Goal: Task Accomplishment & Management: Manage account settings

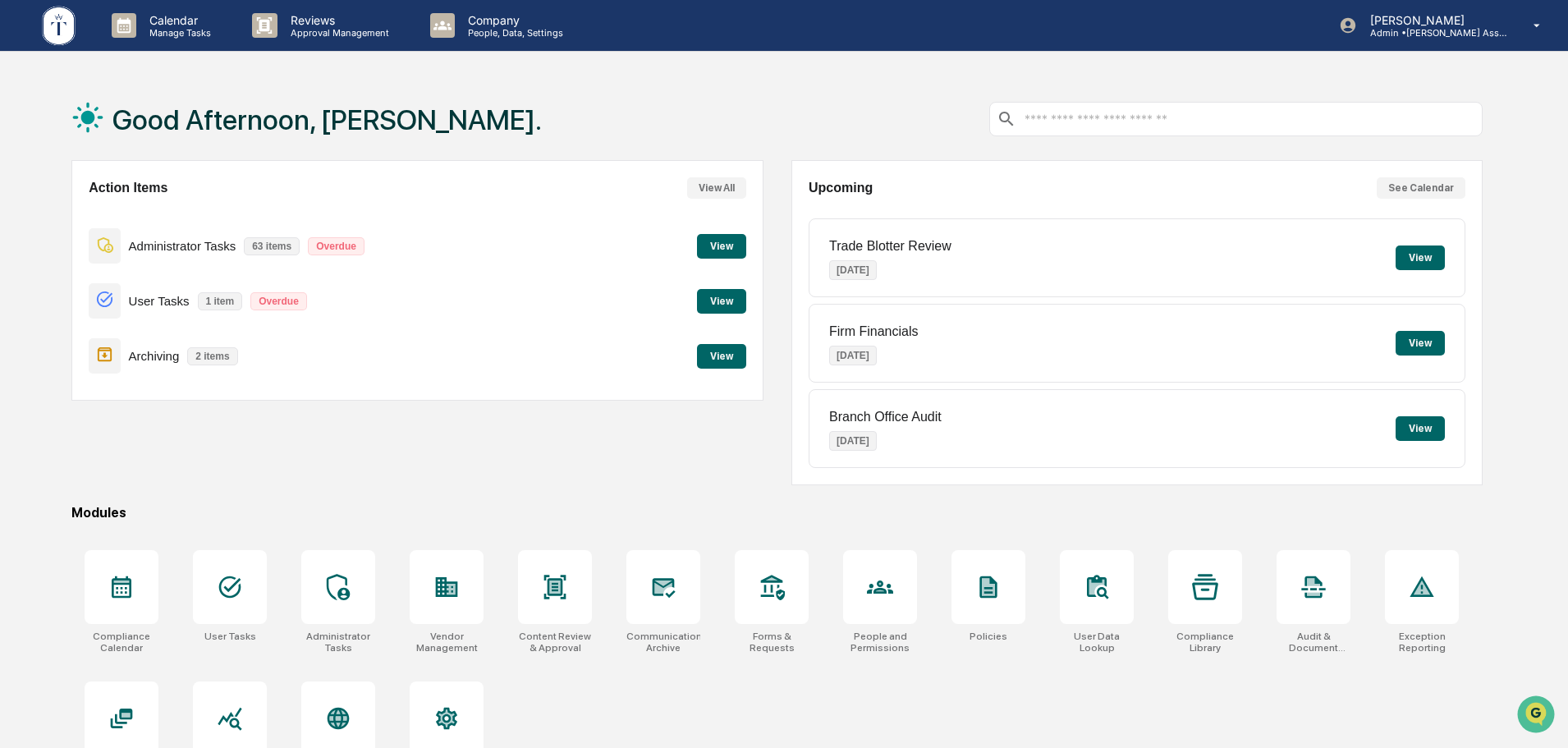
click at [726, 363] on button "View" at bounding box center [722, 357] width 50 height 25
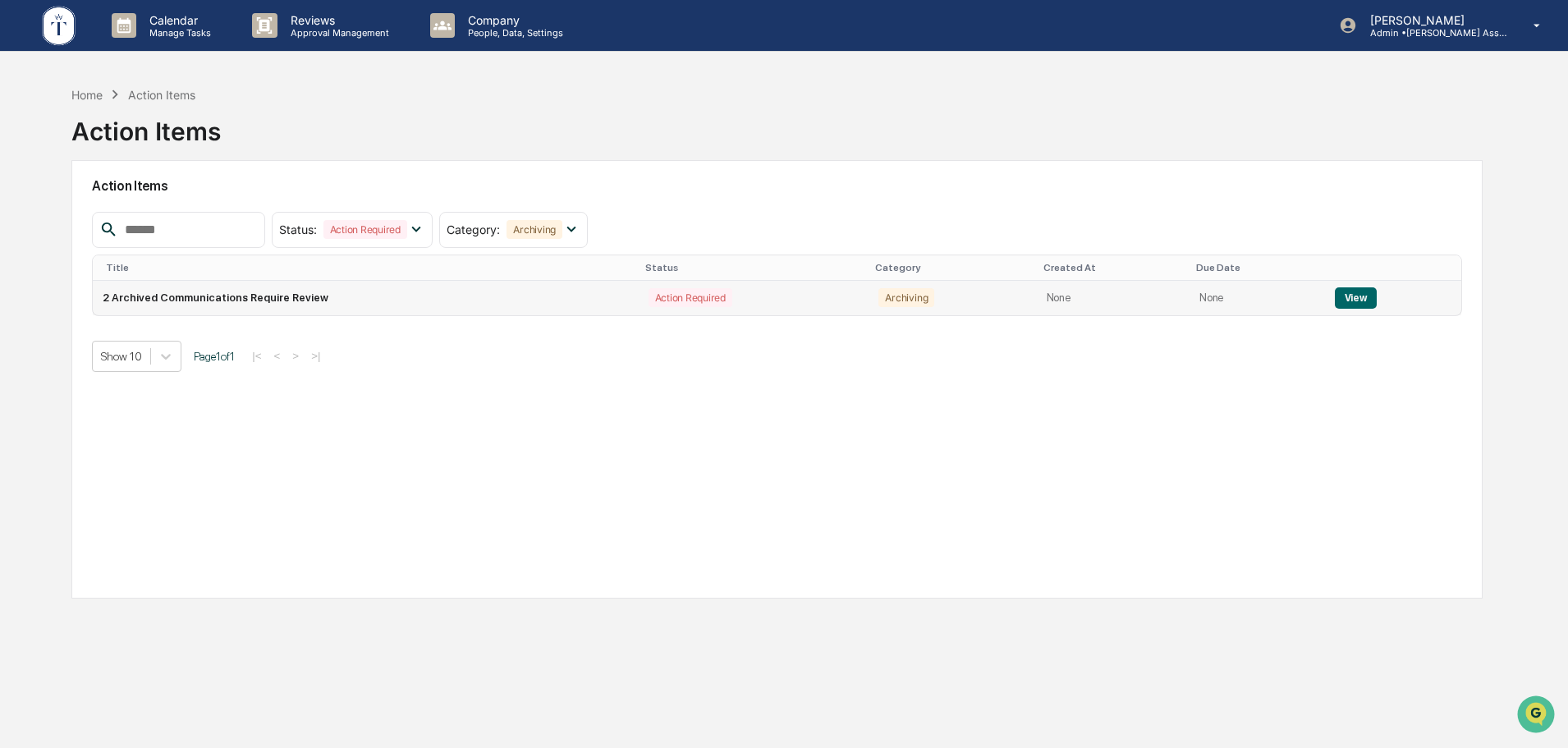
click at [1362, 297] on button "View" at bounding box center [1356, 298] width 42 height 21
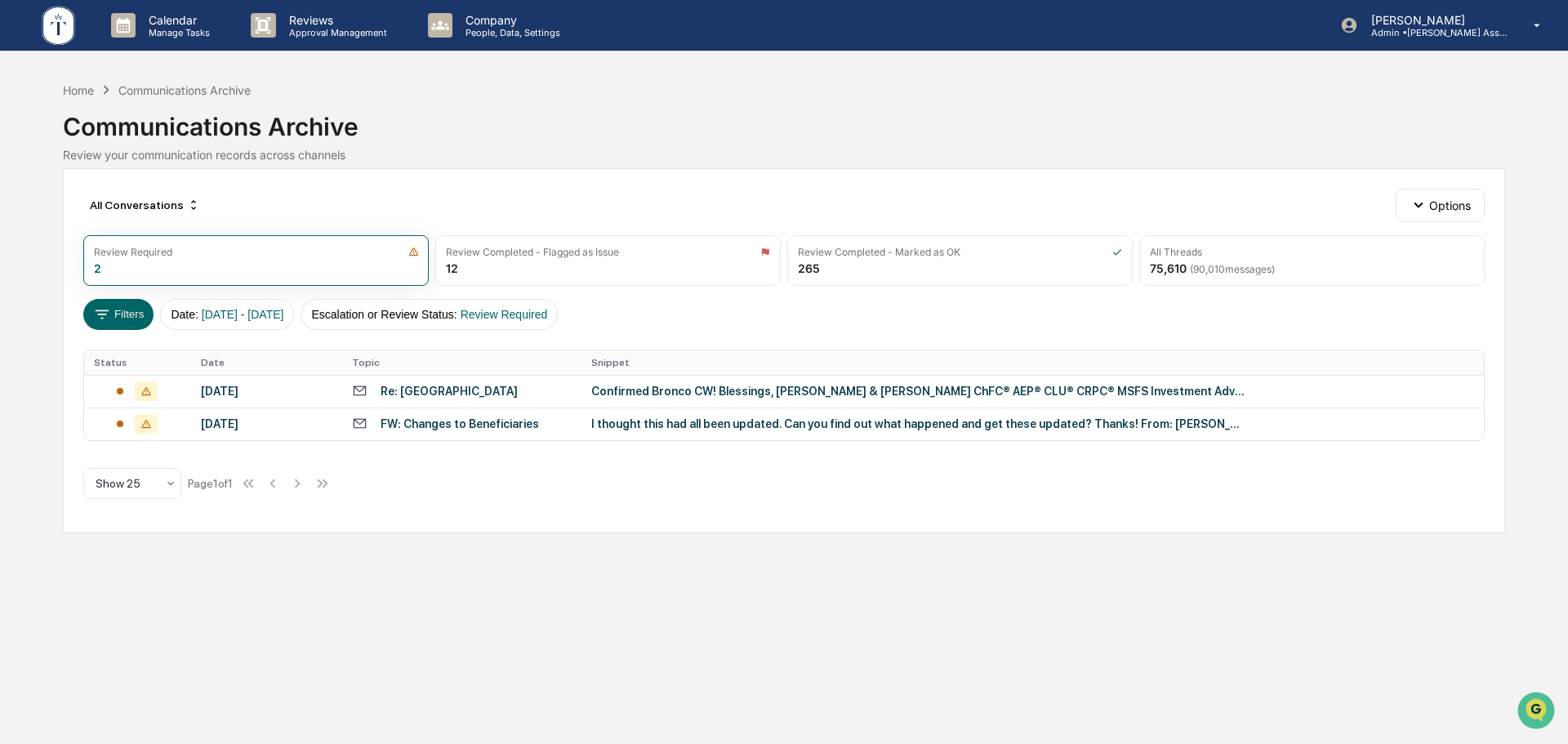
click at [61, 89] on div "Calendar Manage Tasks Reviews Approval Management Company People, Data, Setting…" at bounding box center [784, 372] width 1568 height 744
click at [66, 88] on div "Home" at bounding box center [78, 90] width 31 height 14
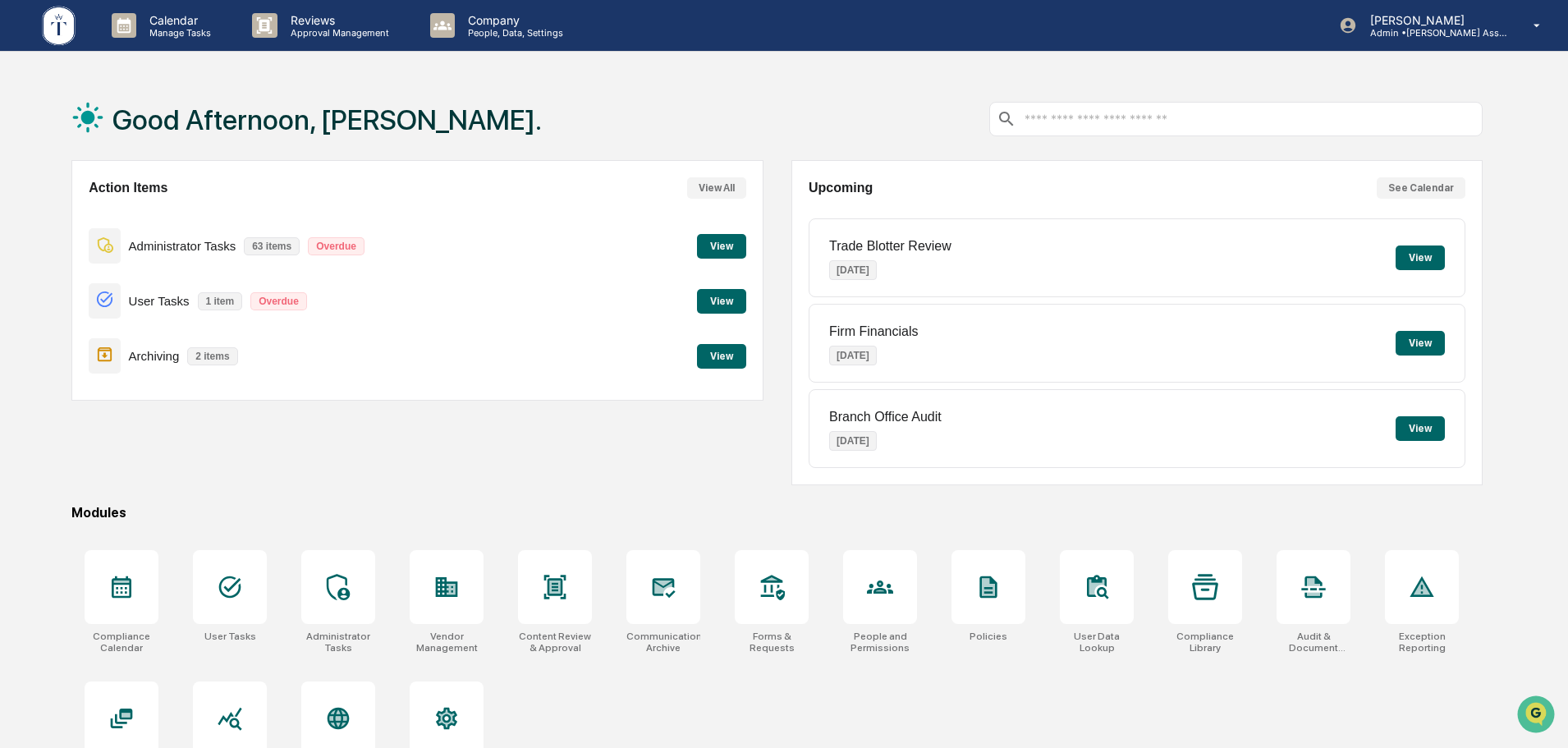
click at [733, 362] on button "View" at bounding box center [722, 357] width 50 height 25
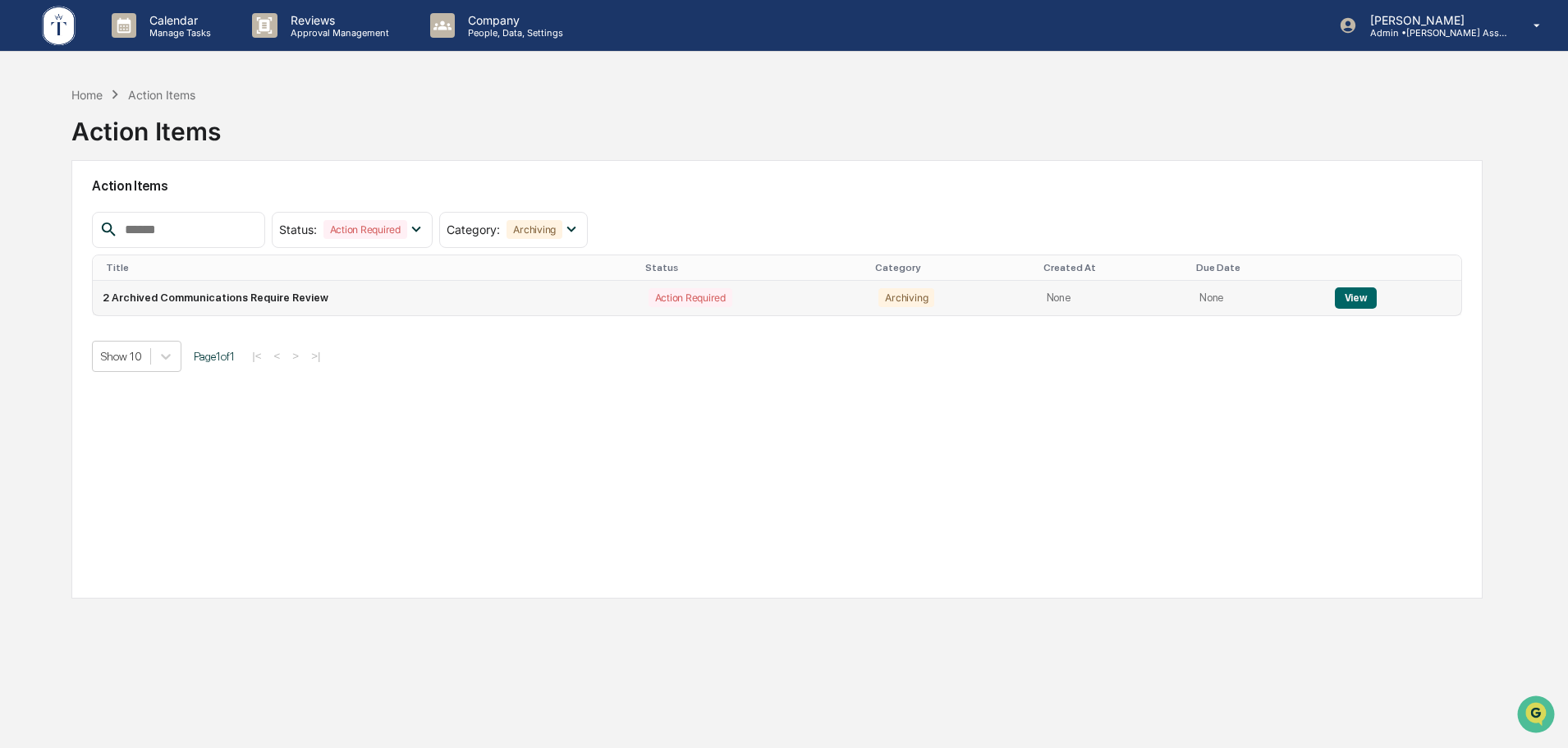
click at [453, 304] on td "2 Archived Communications Require Review" at bounding box center [365, 298] width 545 height 34
click at [1335, 299] on button "View" at bounding box center [1356, 298] width 42 height 21
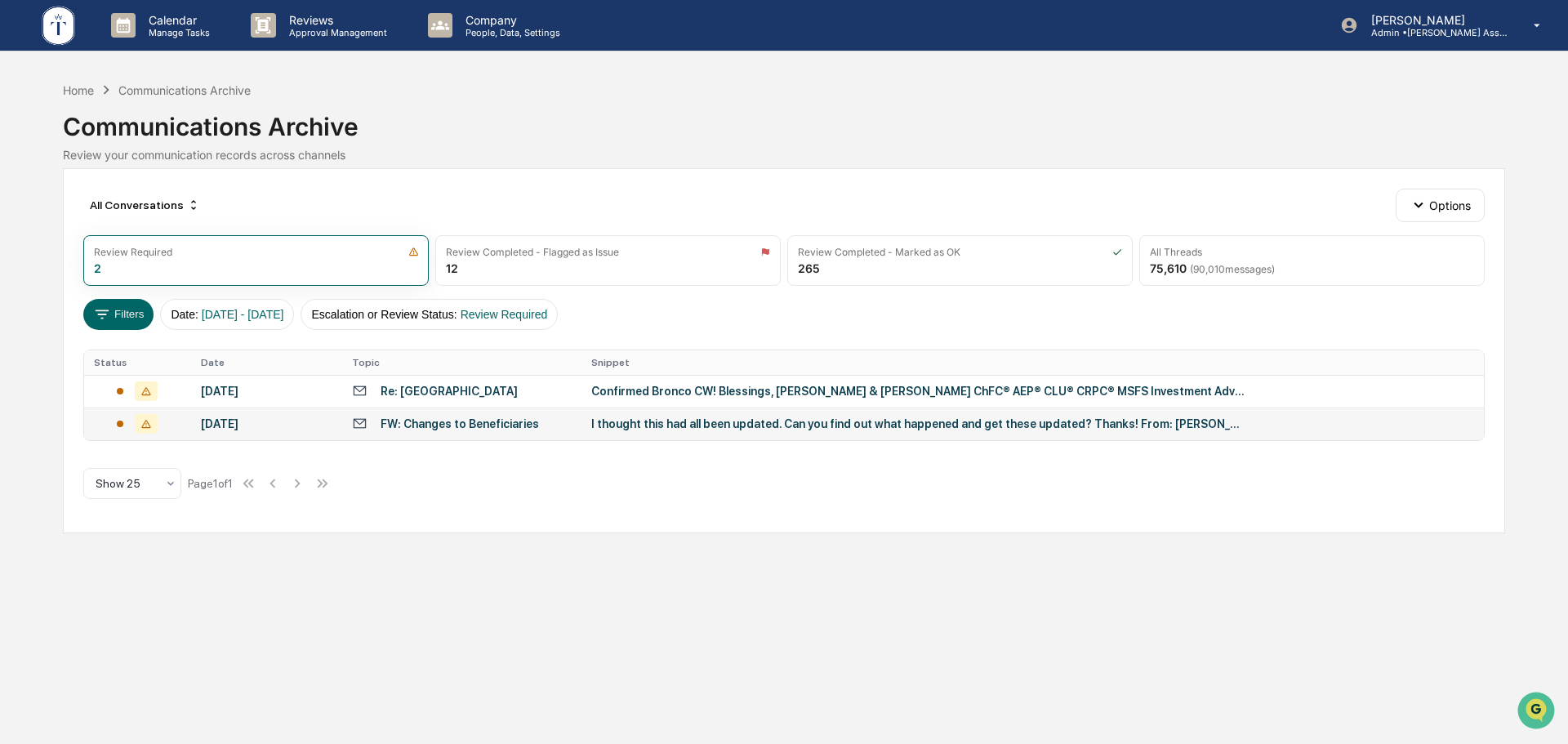
click at [492, 418] on div "FW: Changes to Beneficiaries" at bounding box center [459, 424] width 159 height 13
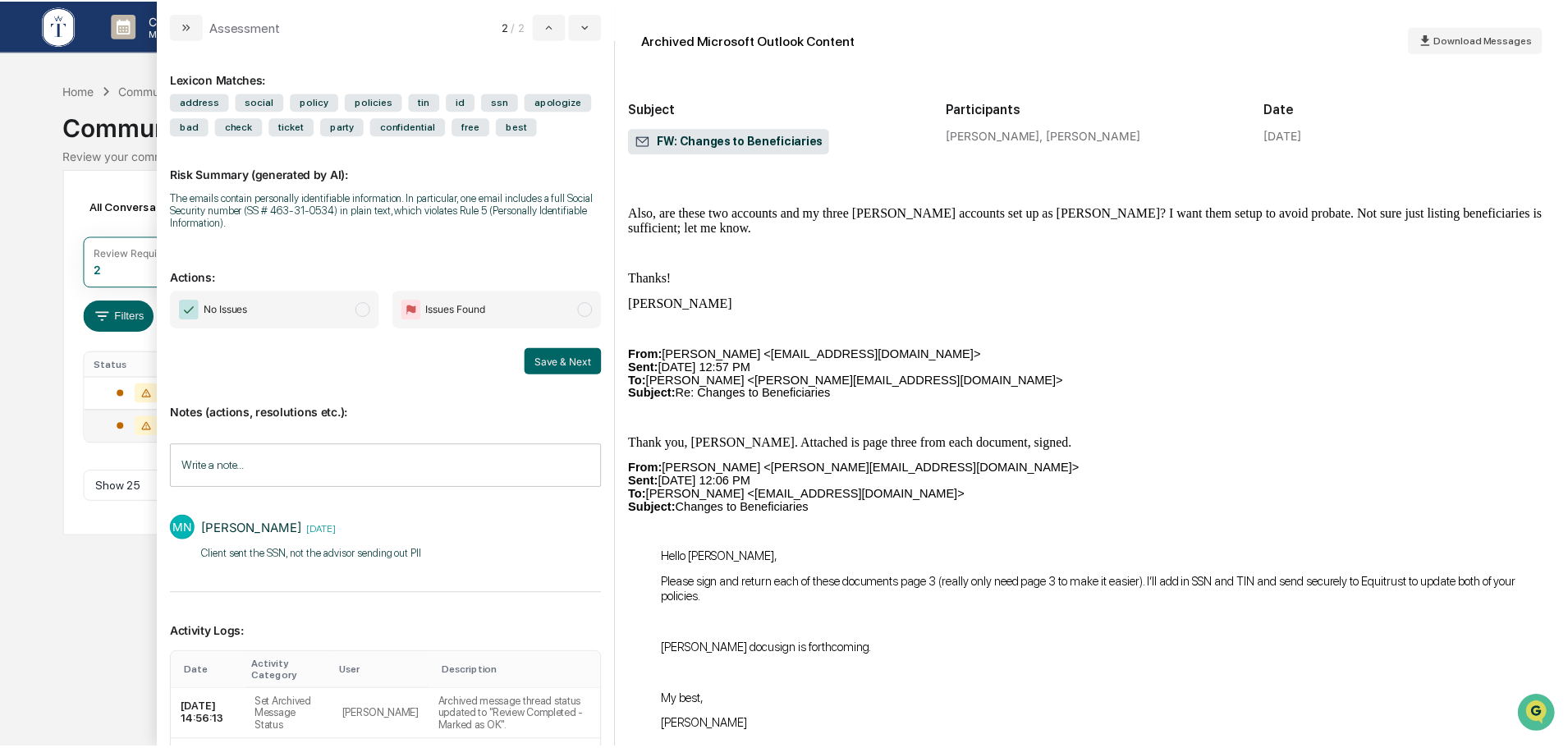
scroll to position [3422, 0]
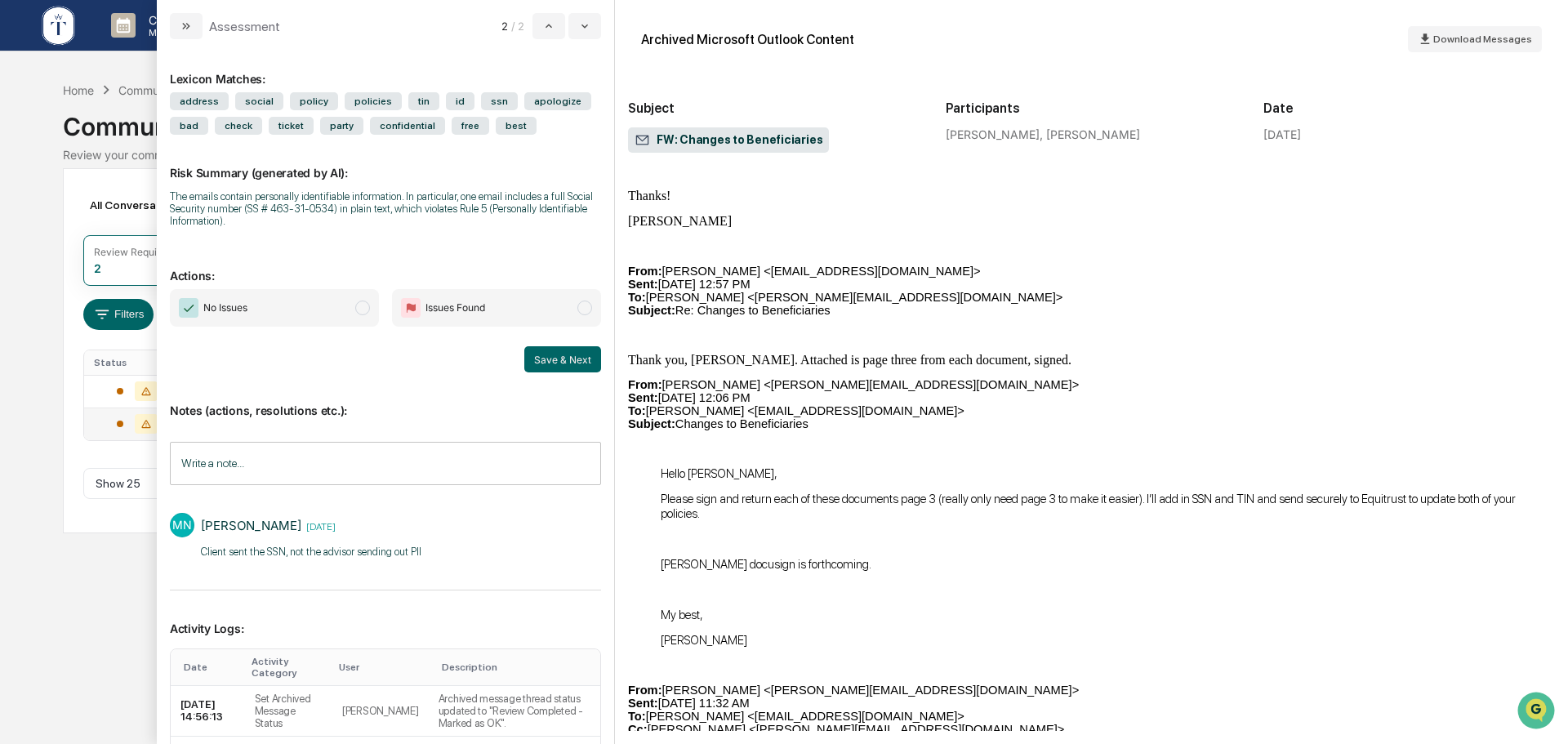
click at [120, 581] on div "Calendar Manage Tasks Reviews Approval Management Company People, Data, Setting…" at bounding box center [784, 372] width 1568 height 744
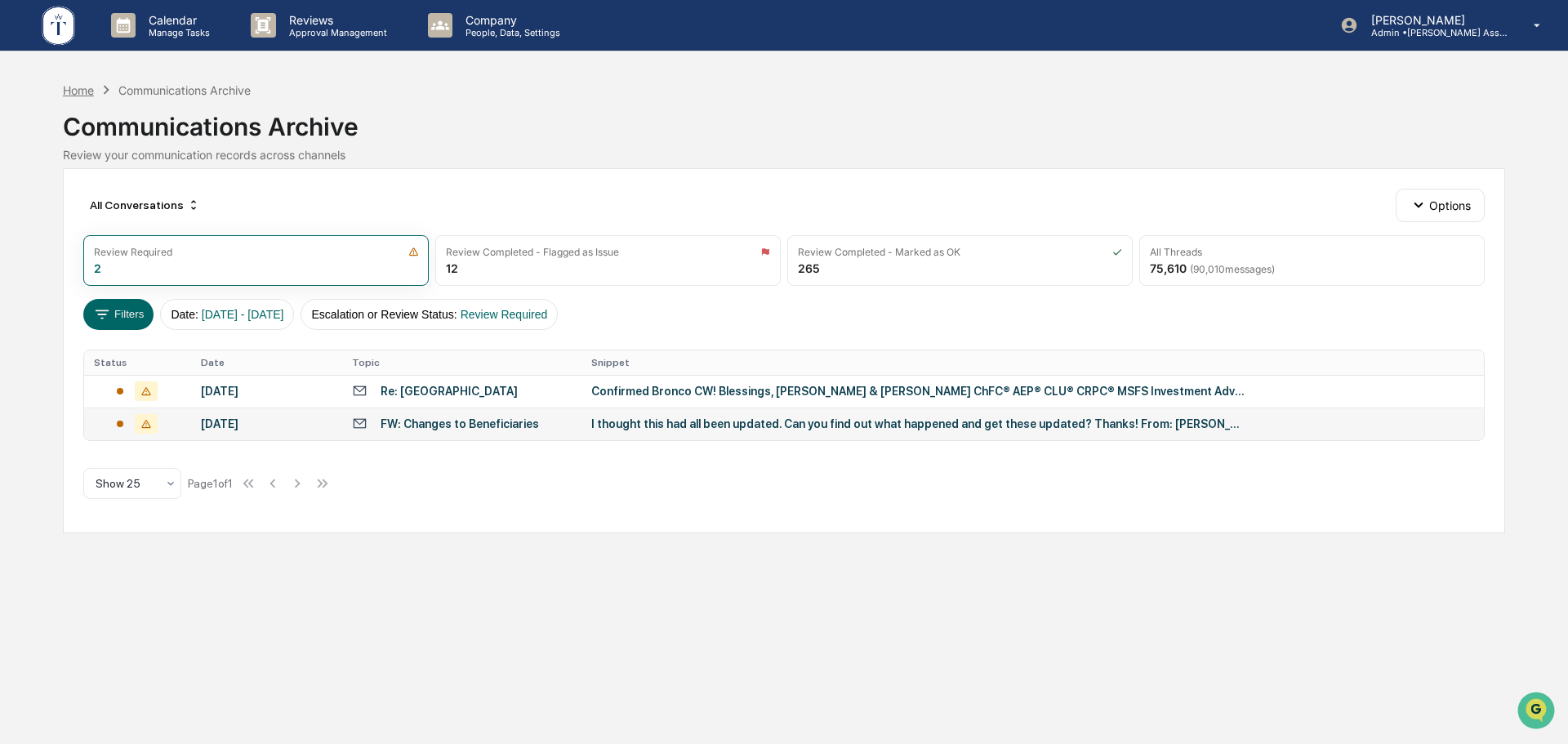
click at [74, 90] on div "Home" at bounding box center [78, 90] width 31 height 14
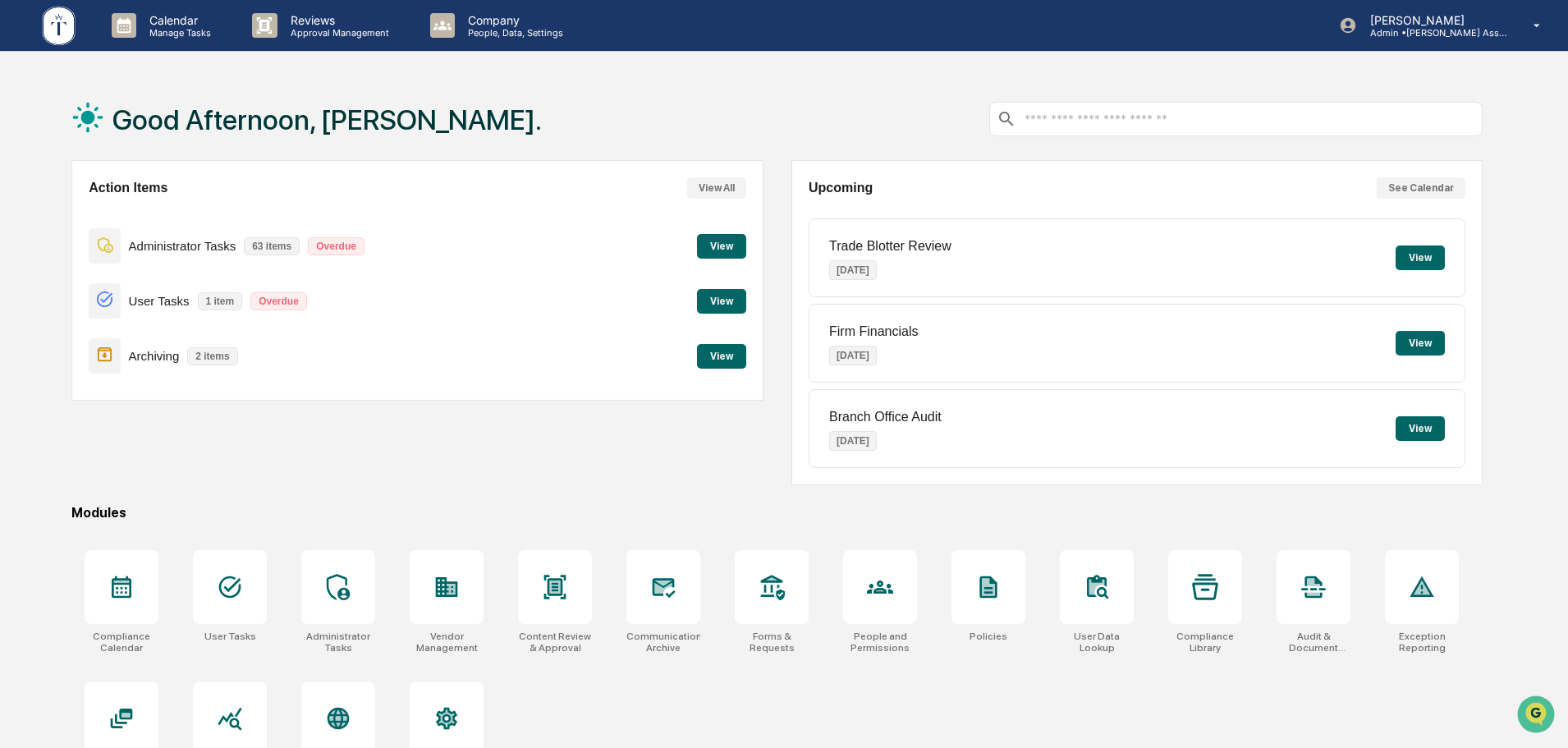
scroll to position [78, 0]
